Goal: Communication & Community: Answer question/provide support

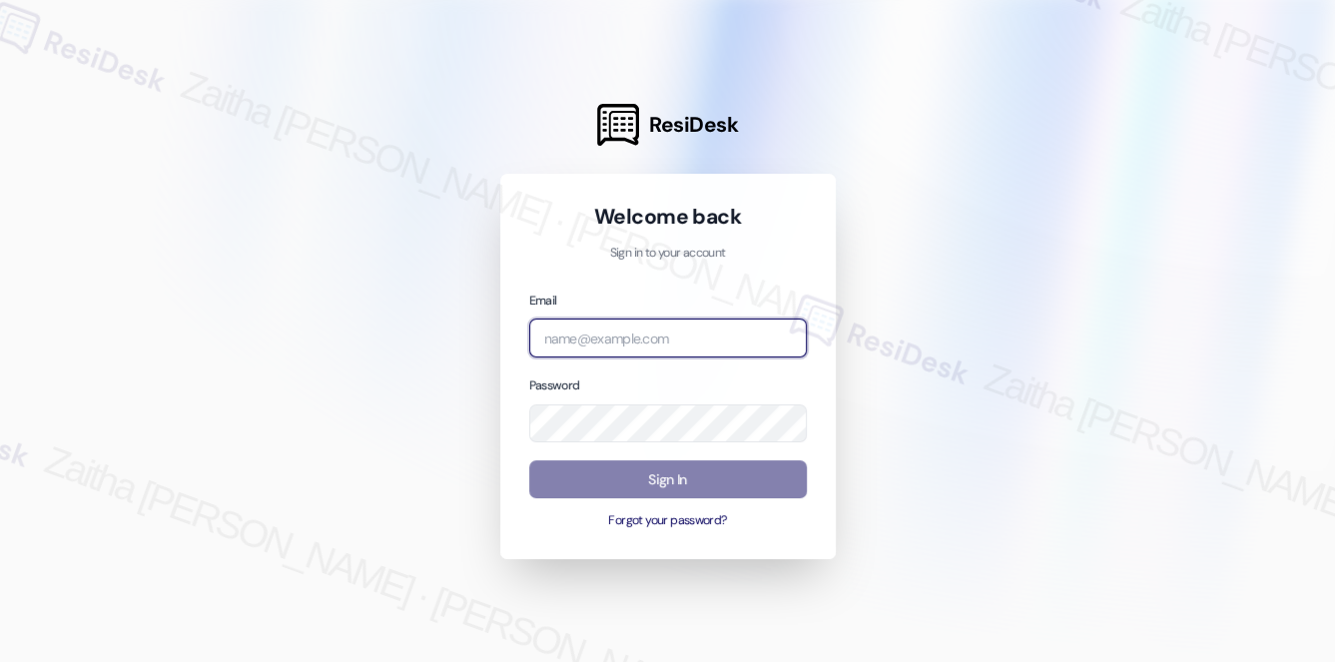
click at [612, 338] on input "email" at bounding box center [668, 337] width 278 height 39
type input "[EMAIL_ADDRESS][PERSON_NAME][DOMAIN_NAME]"
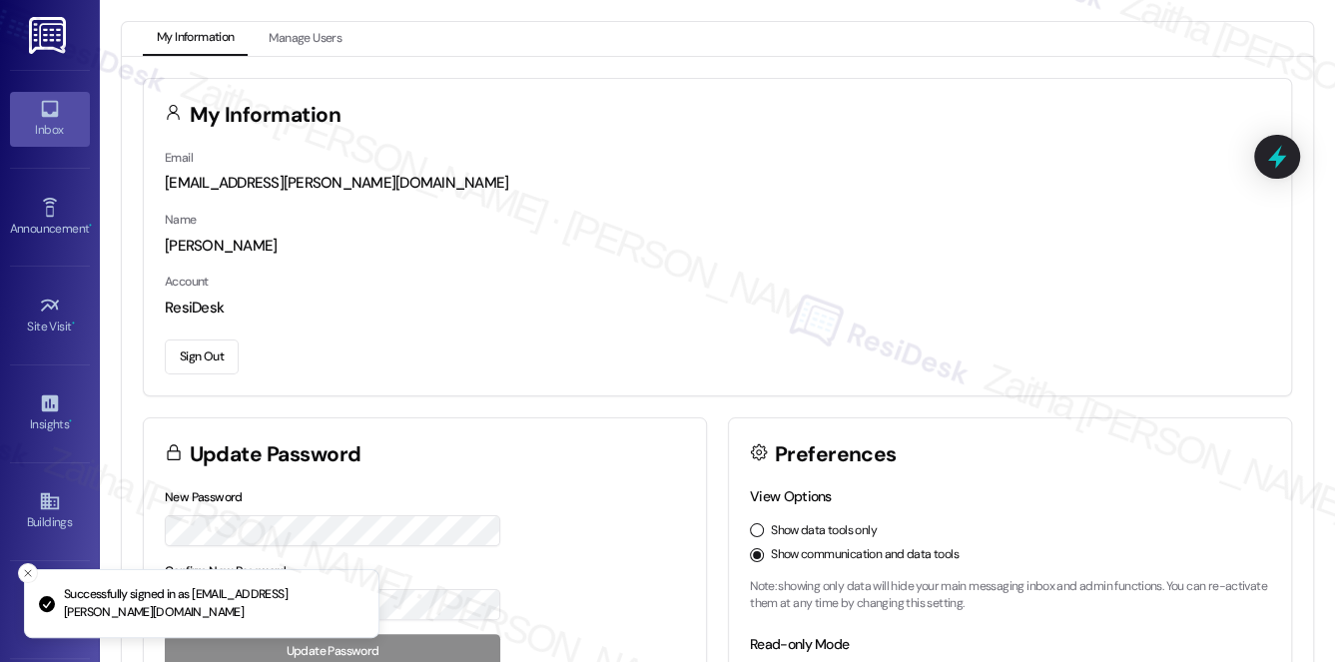
click at [50, 129] on div "Inbox" at bounding box center [50, 130] width 100 height 20
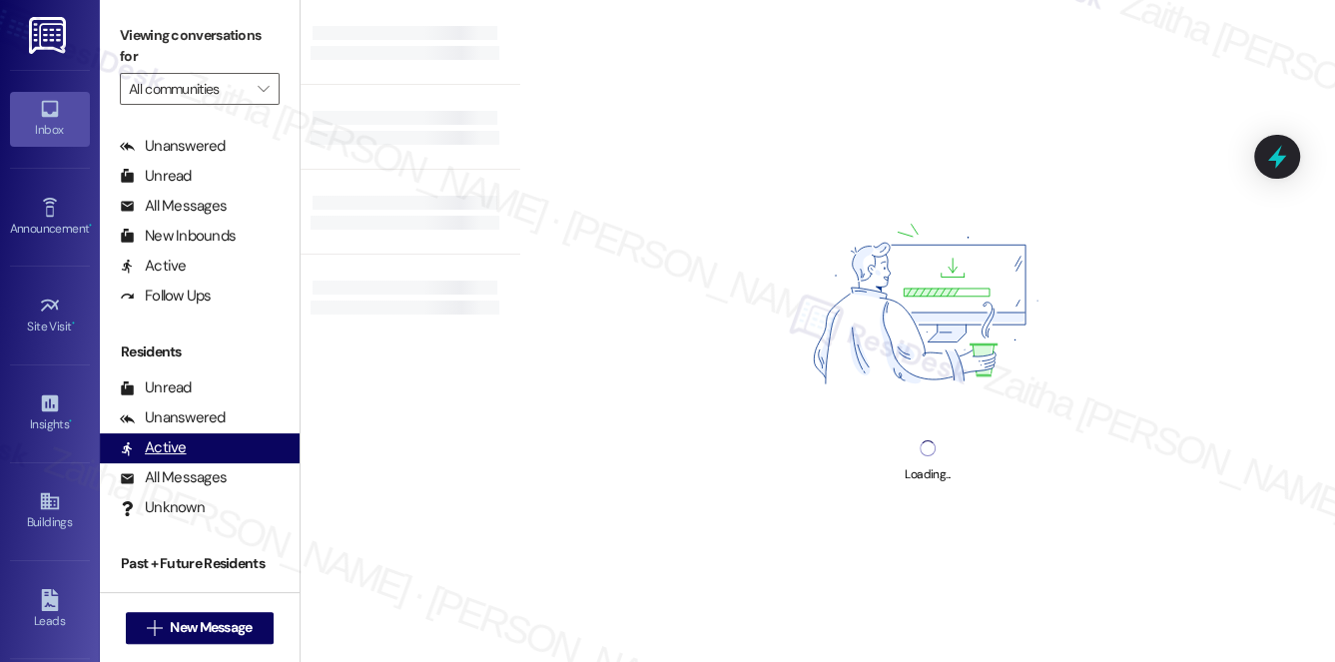
scroll to position [357, 0]
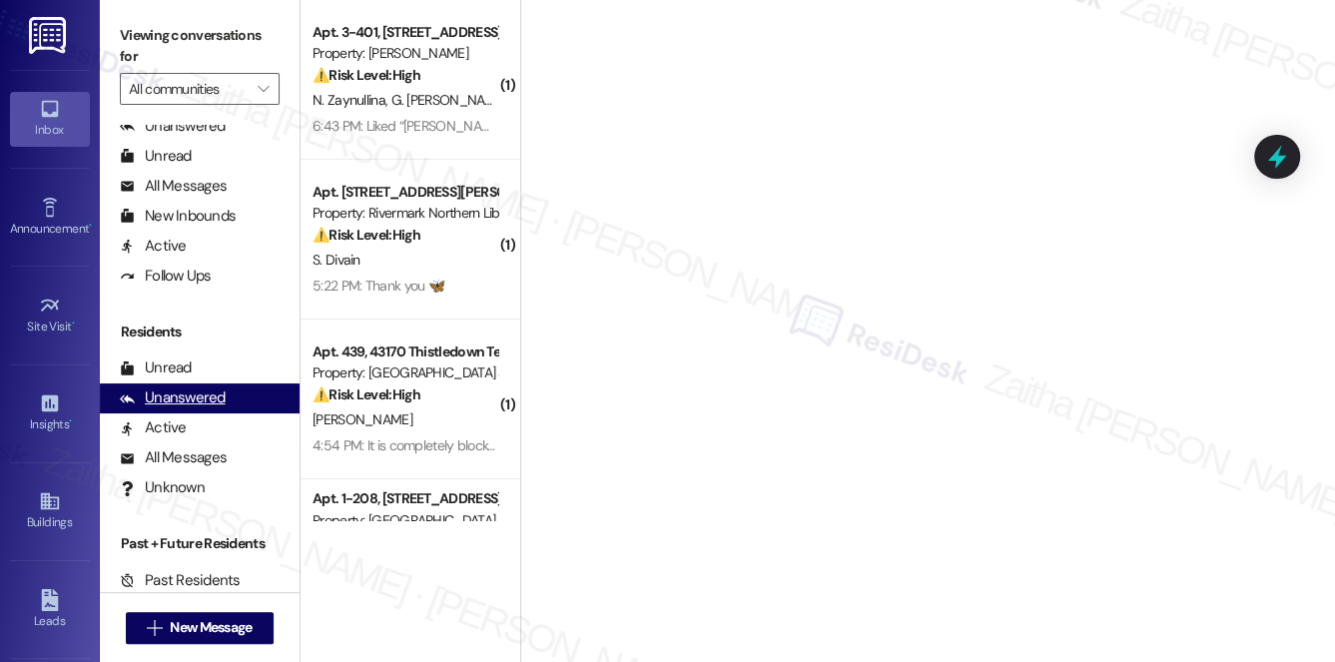
click at [181, 399] on div "Unanswered" at bounding box center [173, 397] width 106 height 21
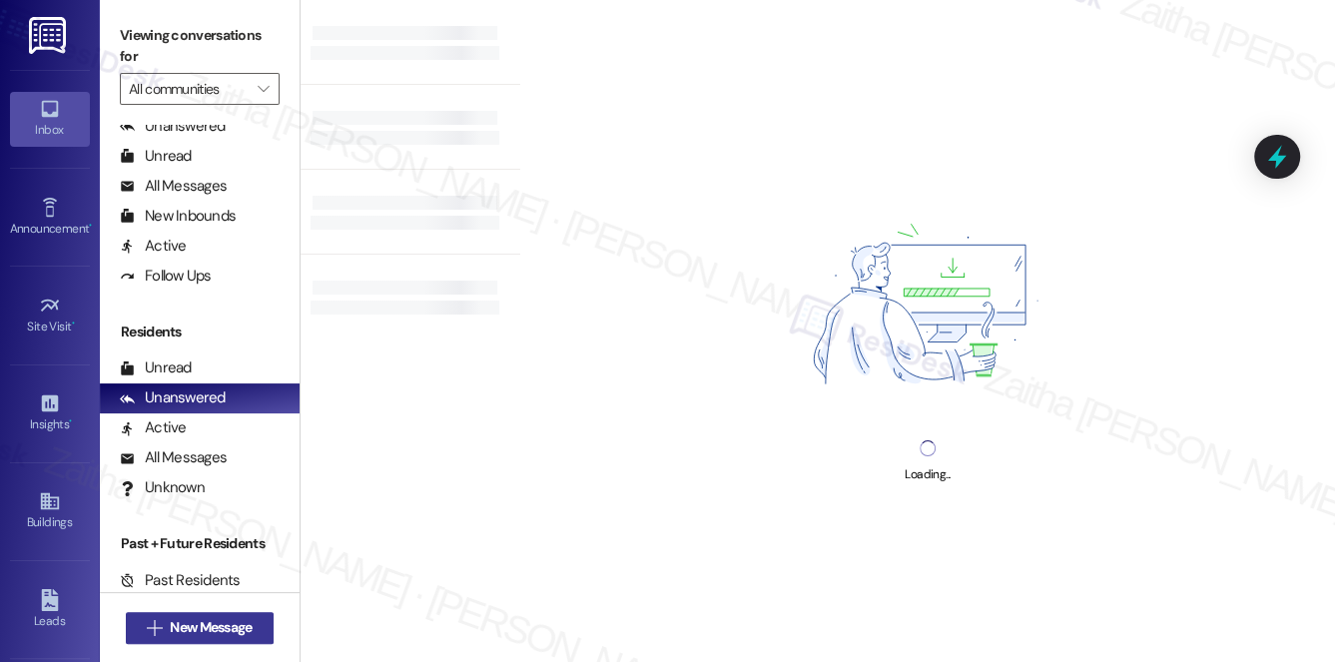
click at [210, 627] on span "New Message" at bounding box center [211, 627] width 82 height 21
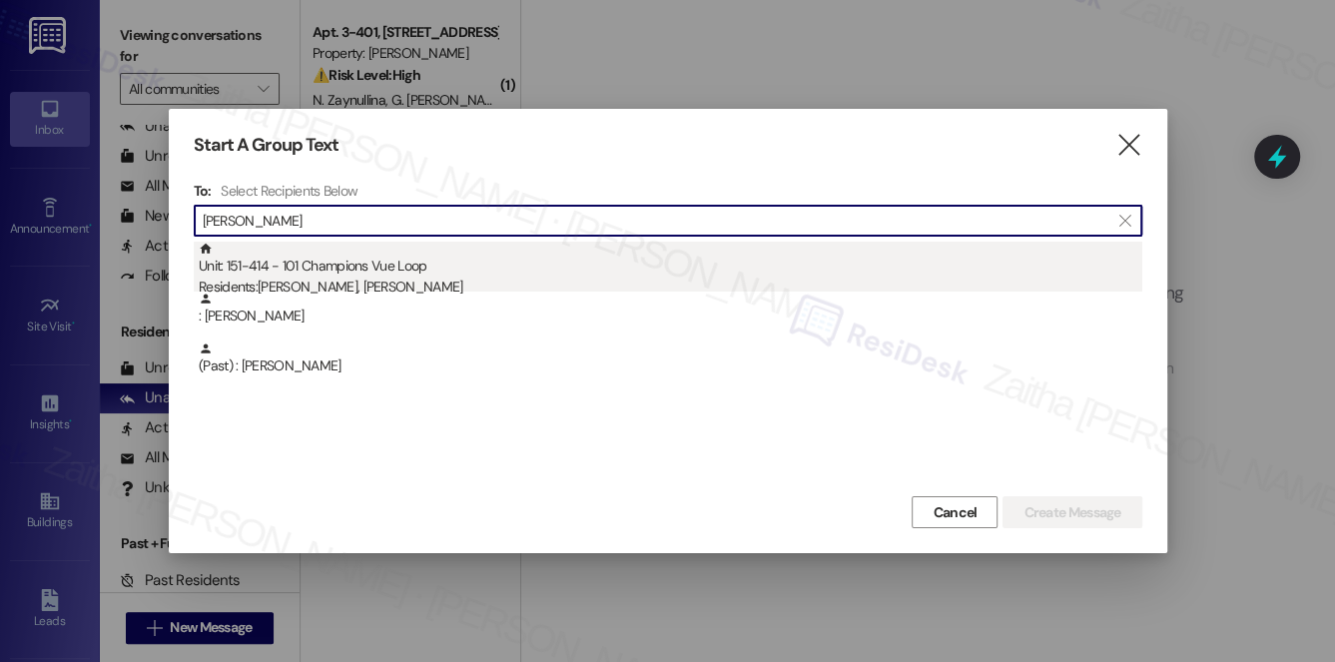
type input "[PERSON_NAME]"
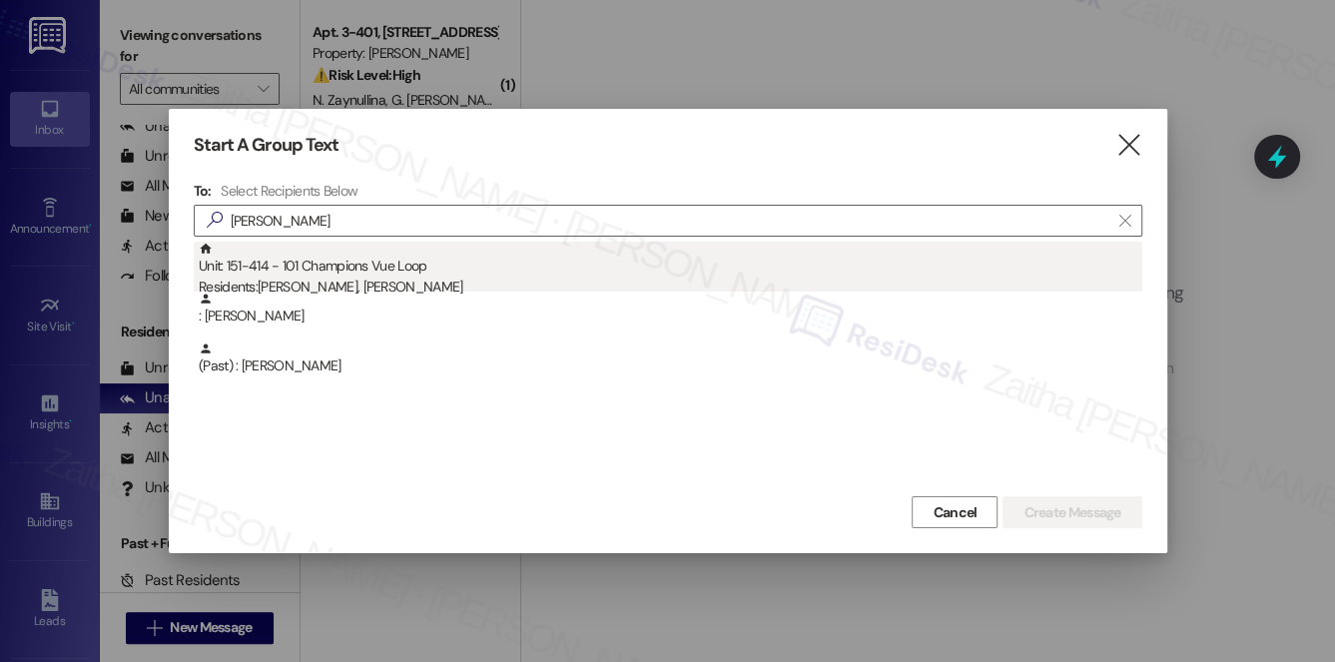
click at [367, 273] on div "Unit: 151-414 - 101 Champions Vue Loop Residents: [PERSON_NAME], [PERSON_NAME]" at bounding box center [670, 270] width 943 height 57
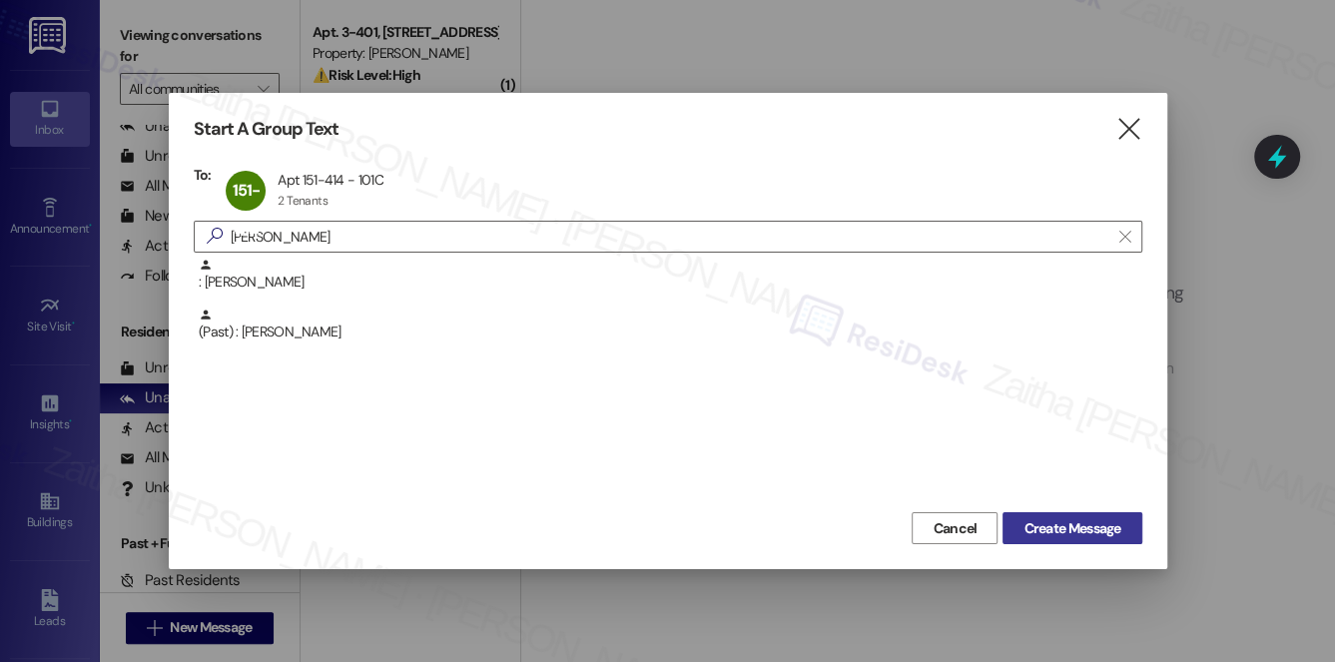
click at [1067, 519] on span "Create Message" at bounding box center [1071, 528] width 97 height 21
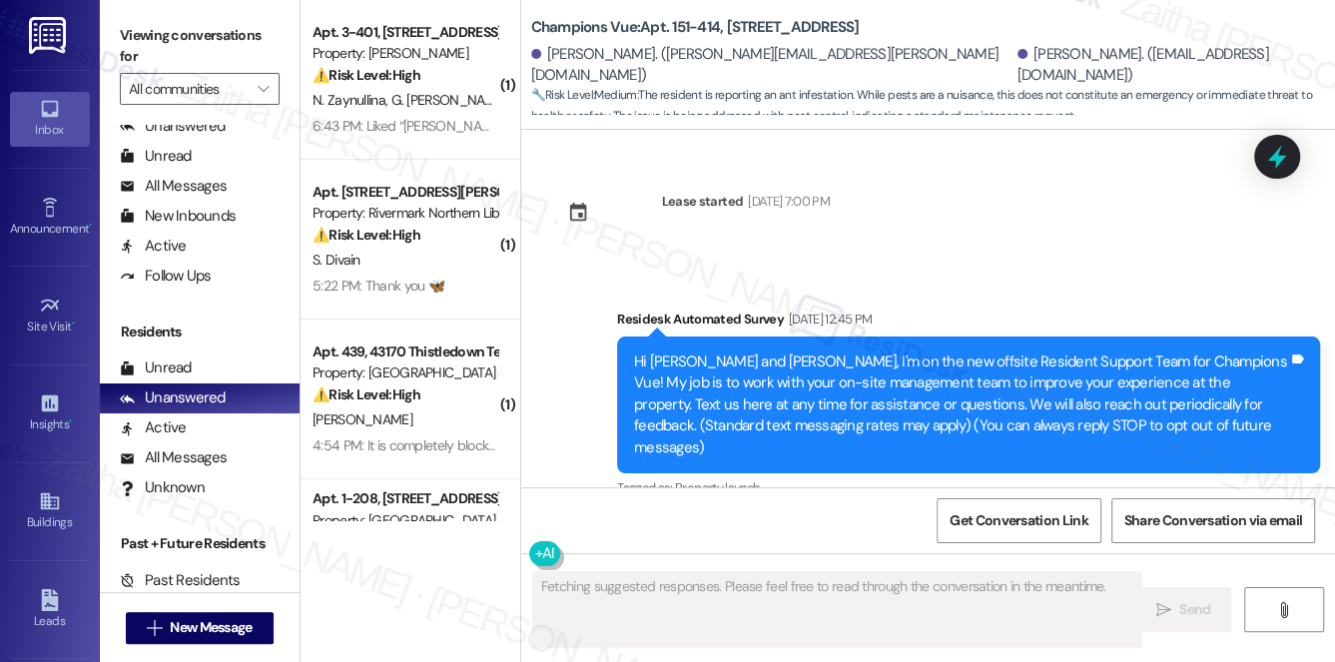
scroll to position [23978, 0]
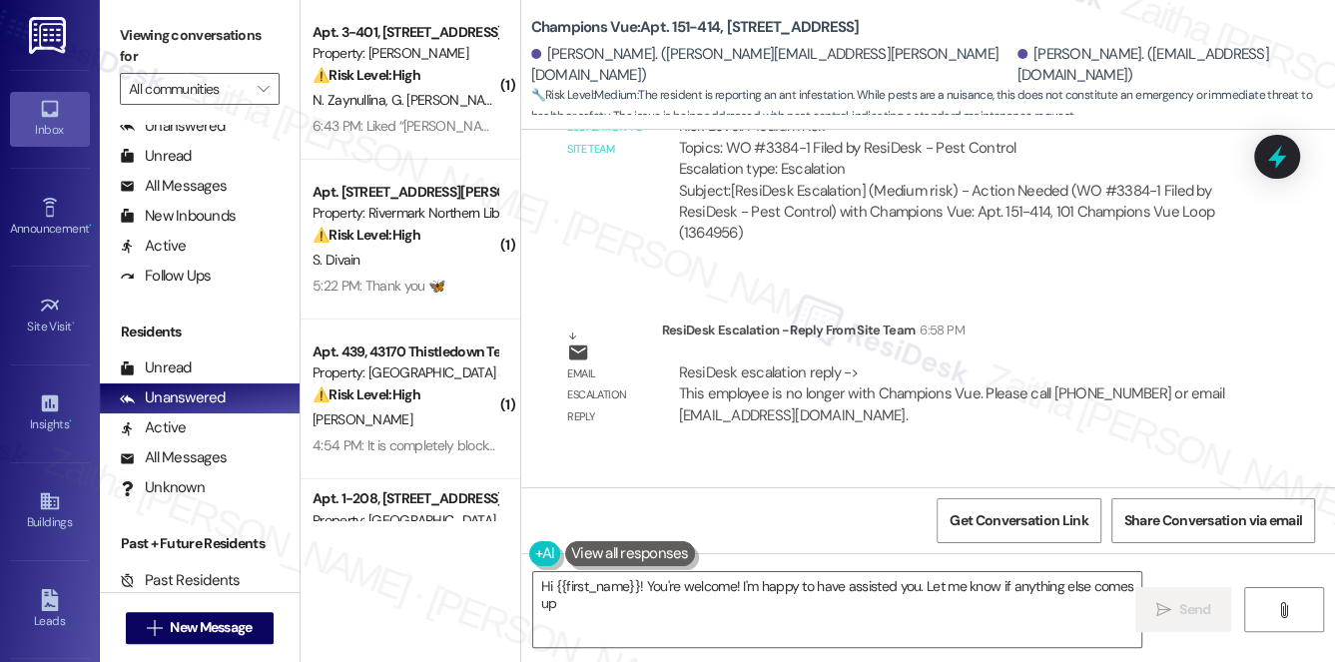
type textarea "Hi {{first_name}}! You're welcome! I'm happy to have assisted you. Let me know …"
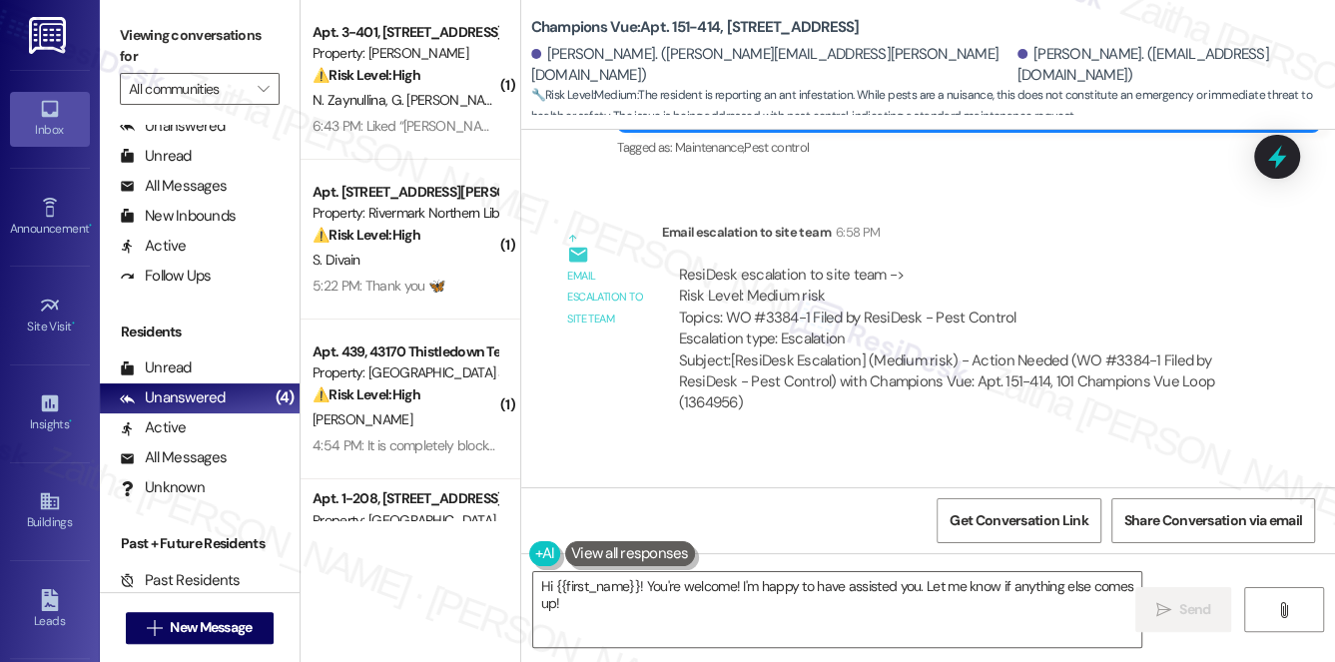
scroll to position [23797, 0]
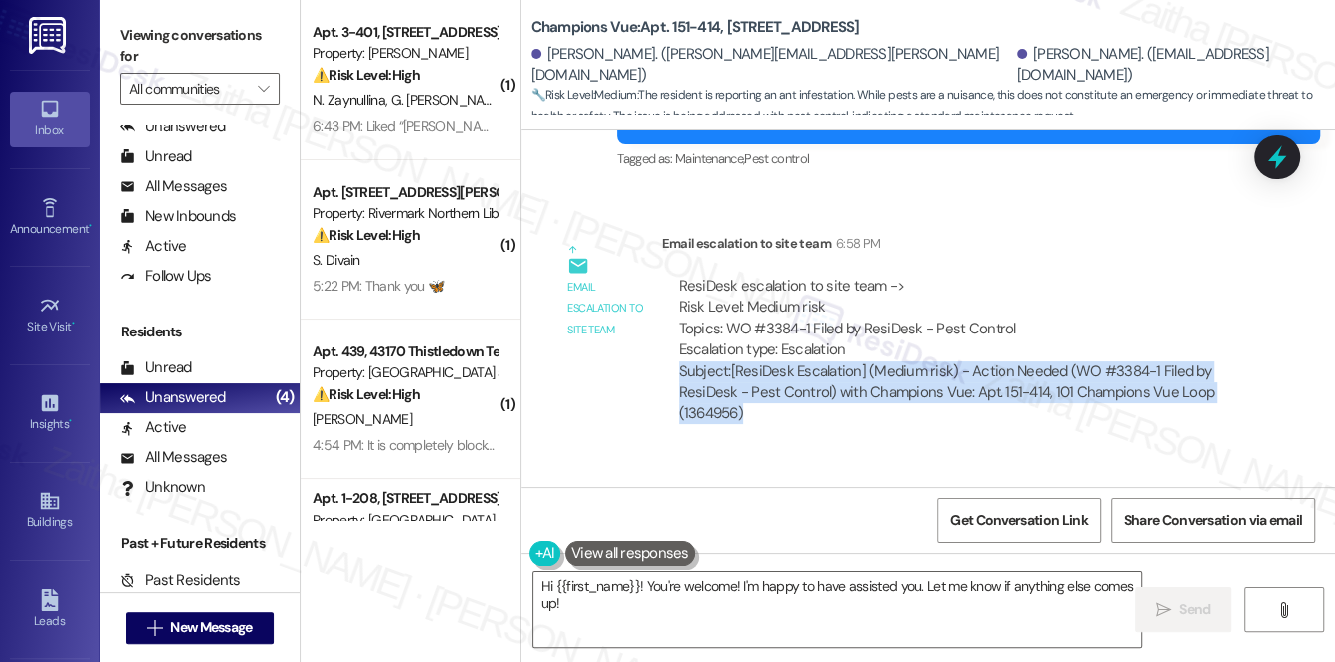
drag, startPoint x: 681, startPoint y: 265, endPoint x: 763, endPoint y: 309, distance: 93.4
click at [763, 361] on div "Subject: [ResiDesk Escalation] (Medium risk) - Action Needed (WO #3384-1 Filed …" at bounding box center [958, 393] width 558 height 64
copy div "Subject: [ResiDesk Escalation] (Medium risk) - Action Needed (WO #3384-1 Filed …"
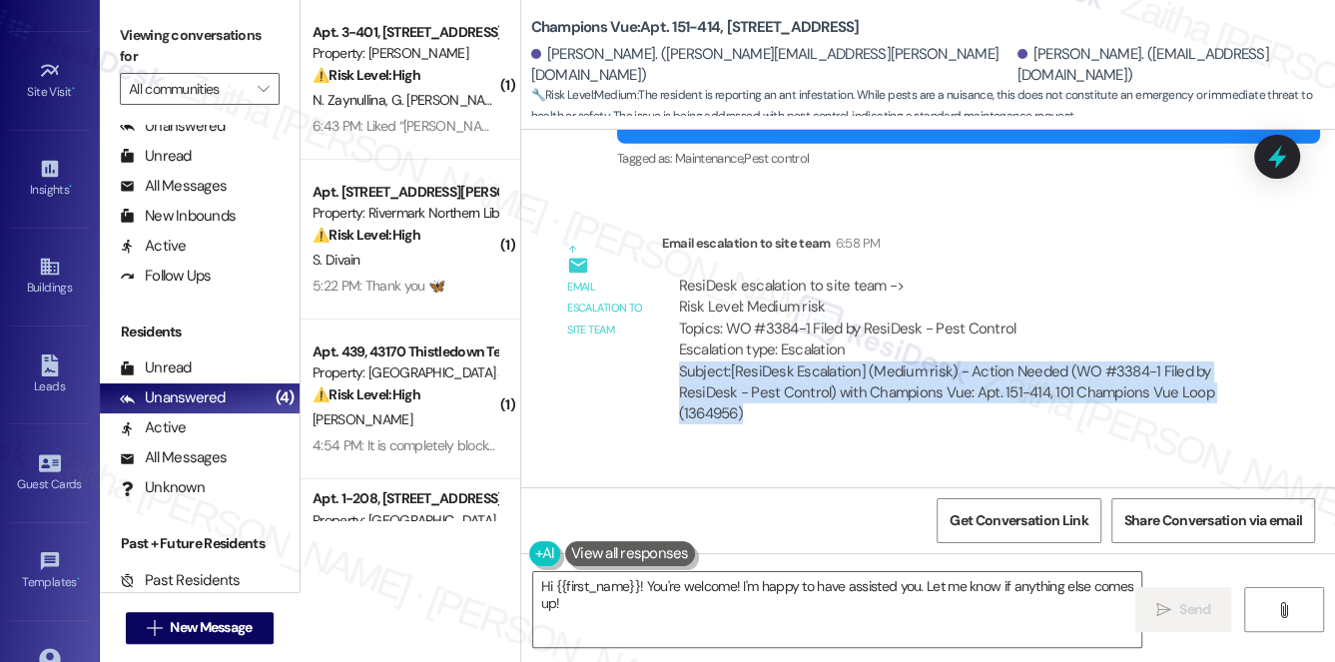
scroll to position [272, 0]
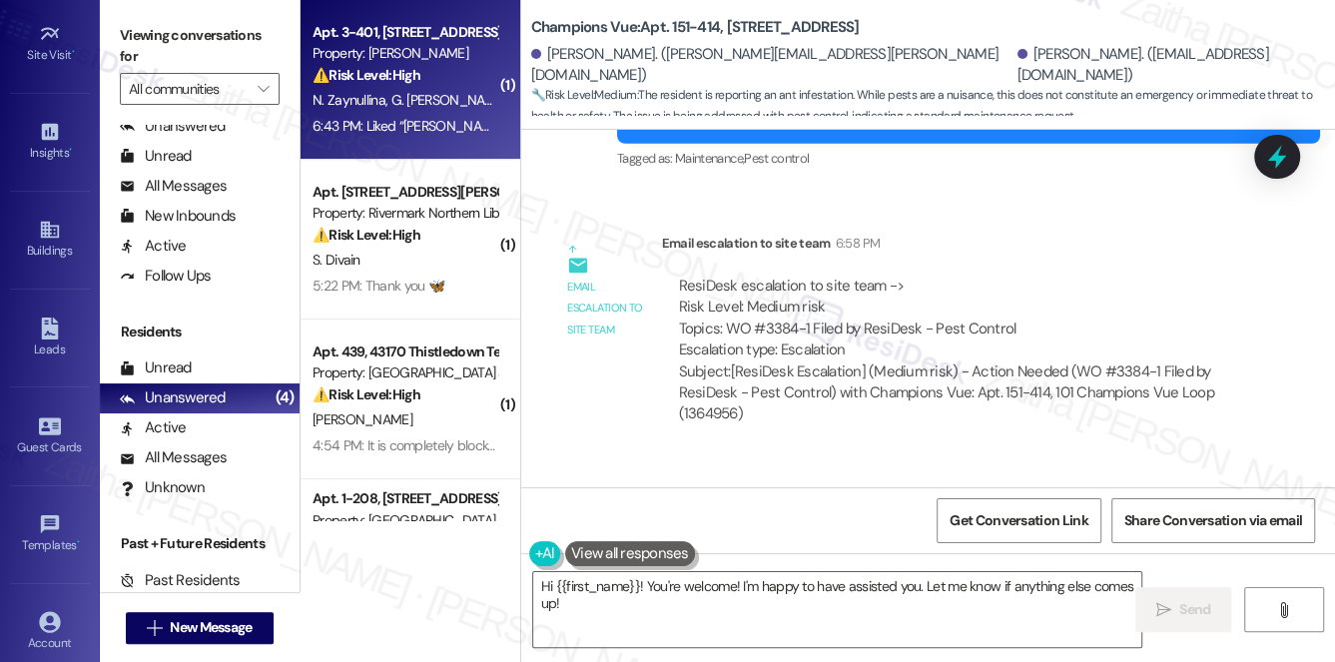
click at [460, 82] on div "⚠️ Risk Level: High The resident is inquiring about a $500 lease renewal credit…" at bounding box center [404, 75] width 185 height 21
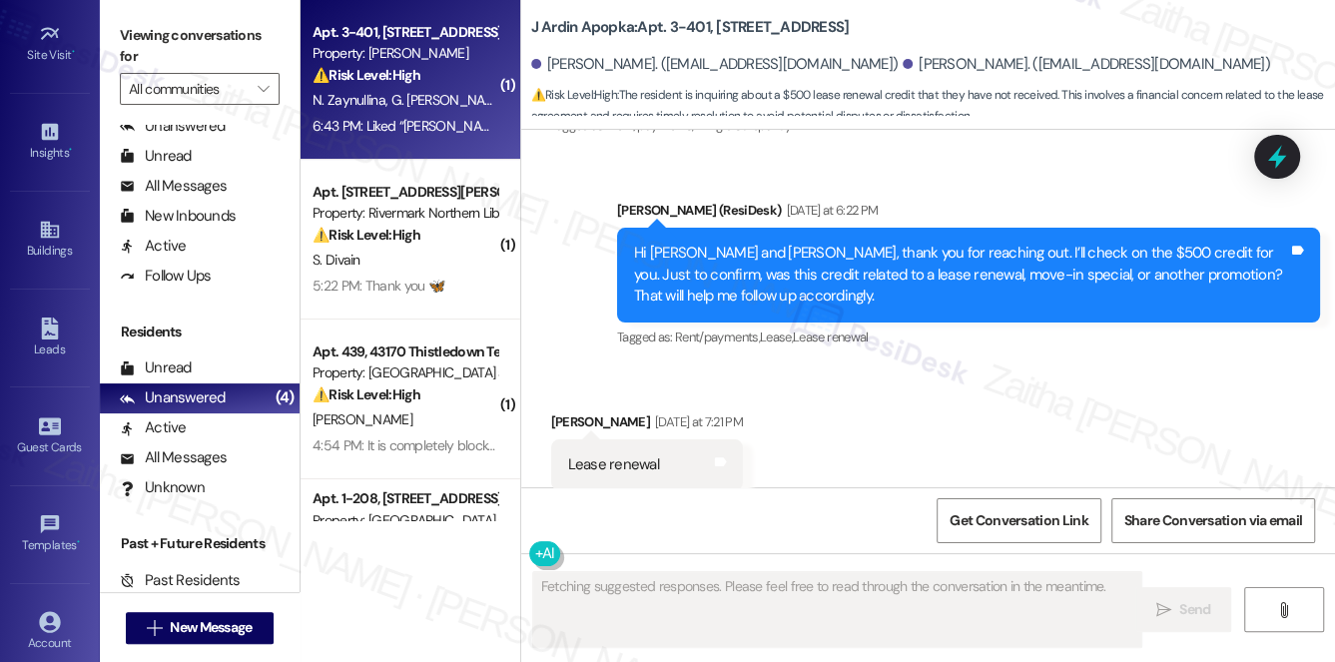
scroll to position [6070, 0]
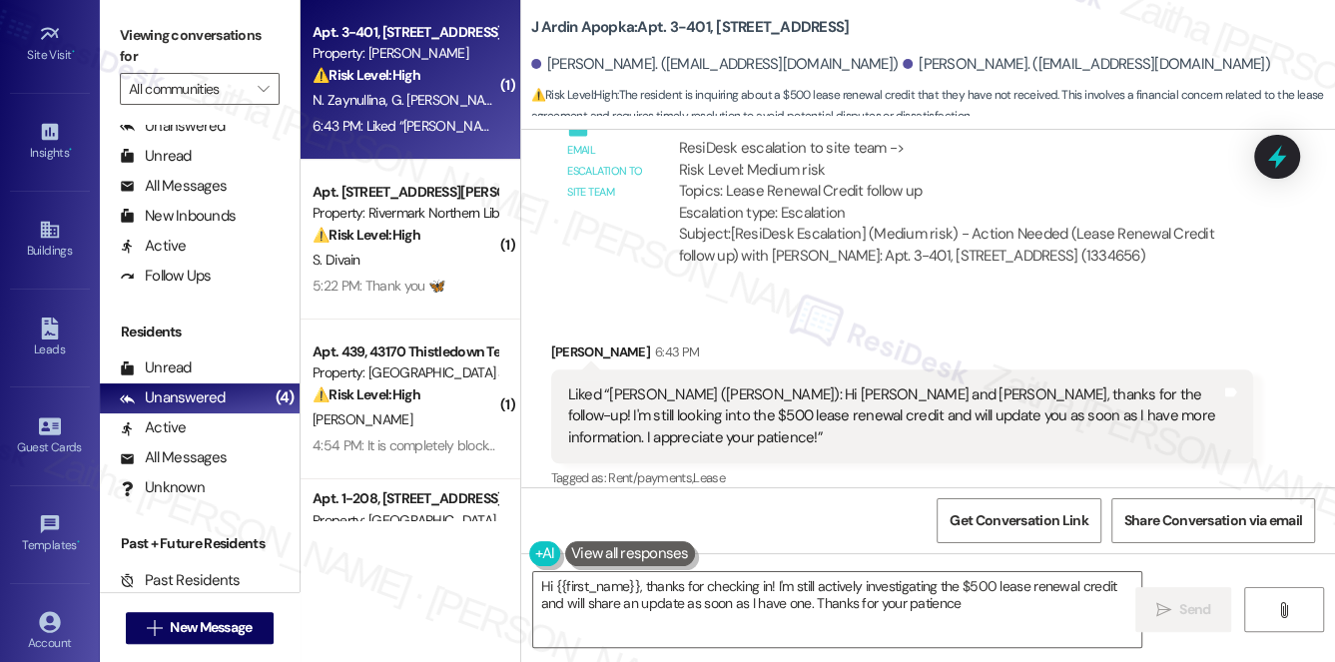
type textarea "Hi {{first_name}}, thanks for checking in! I'm still actively investigating the…"
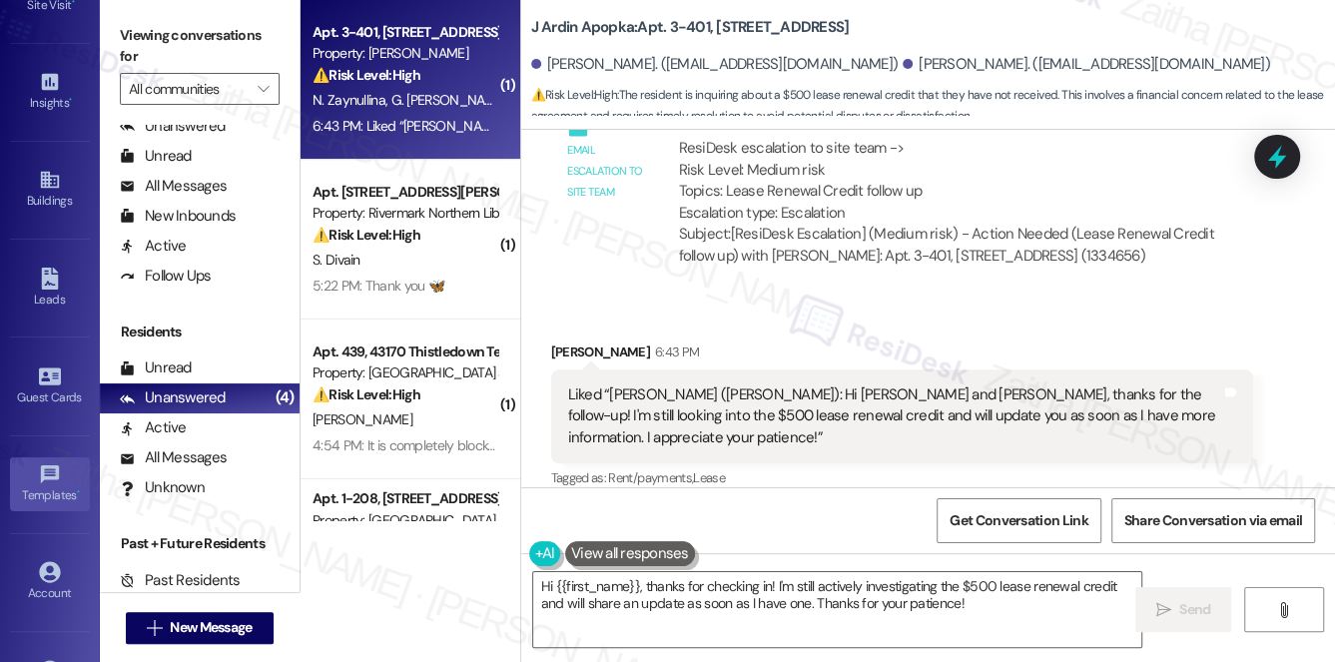
scroll to position [380, 0]
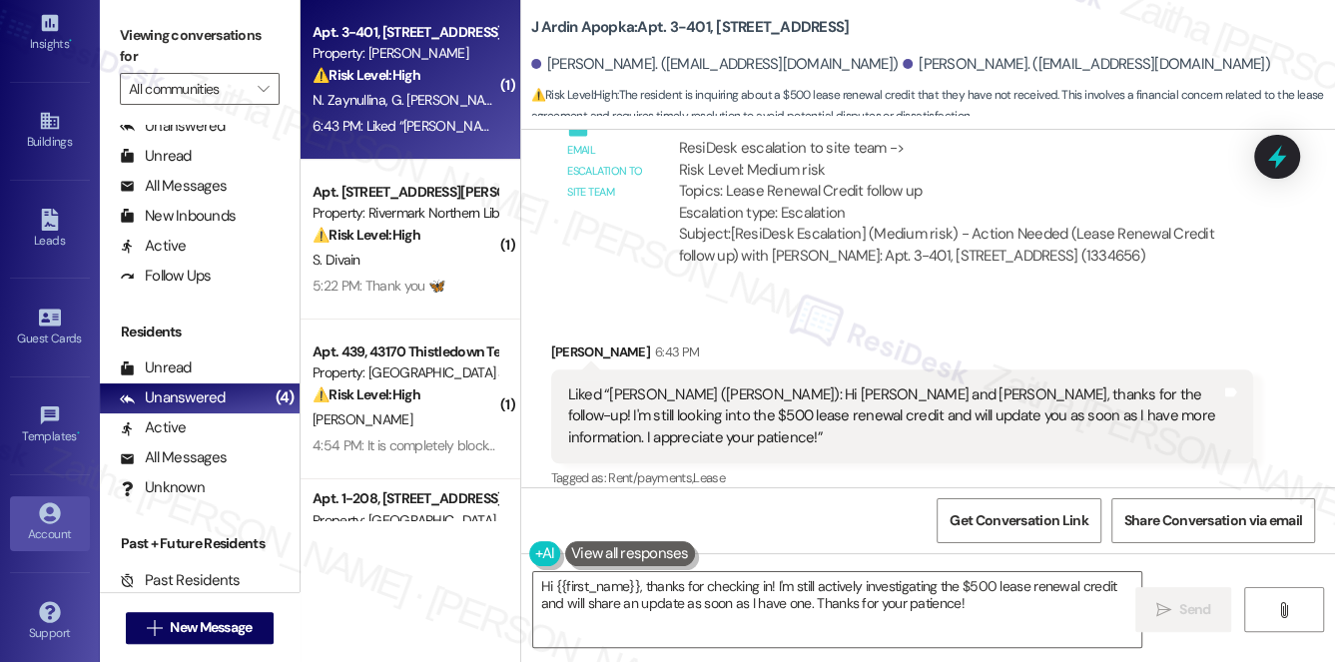
click at [44, 525] on div "Account" at bounding box center [50, 534] width 100 height 20
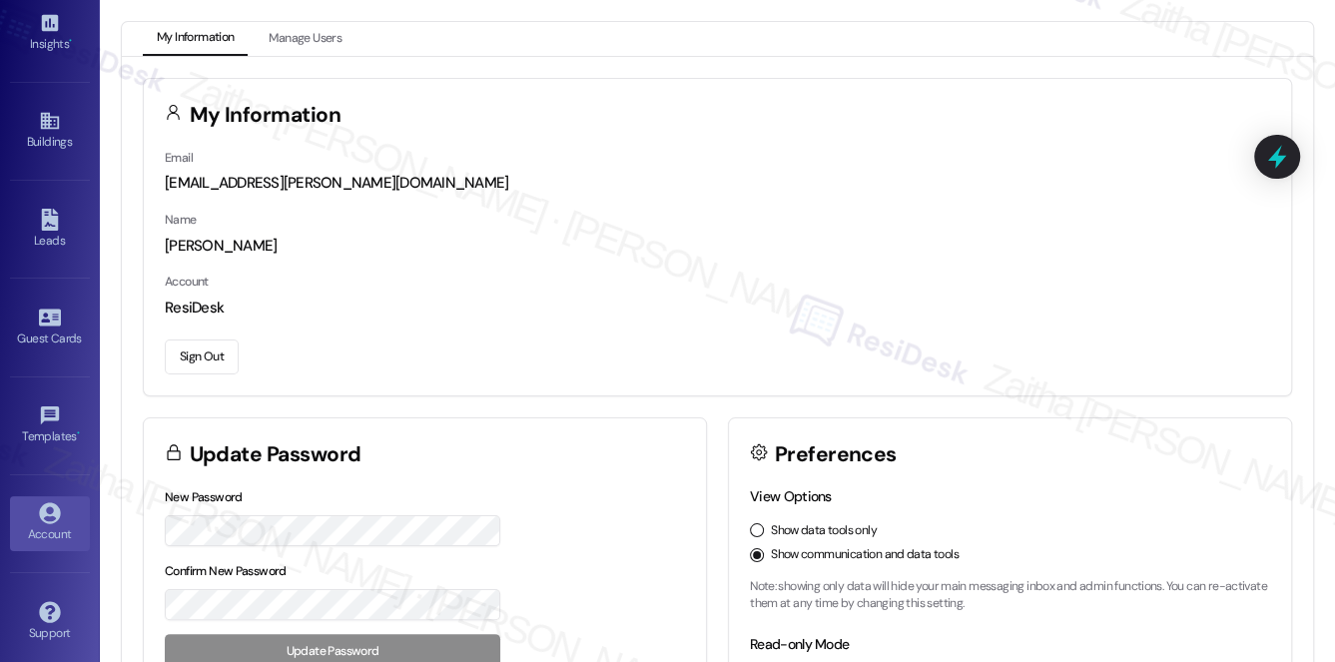
click at [213, 359] on button "Sign Out" at bounding box center [202, 356] width 74 height 35
